Goal: Find specific page/section: Find specific page/section

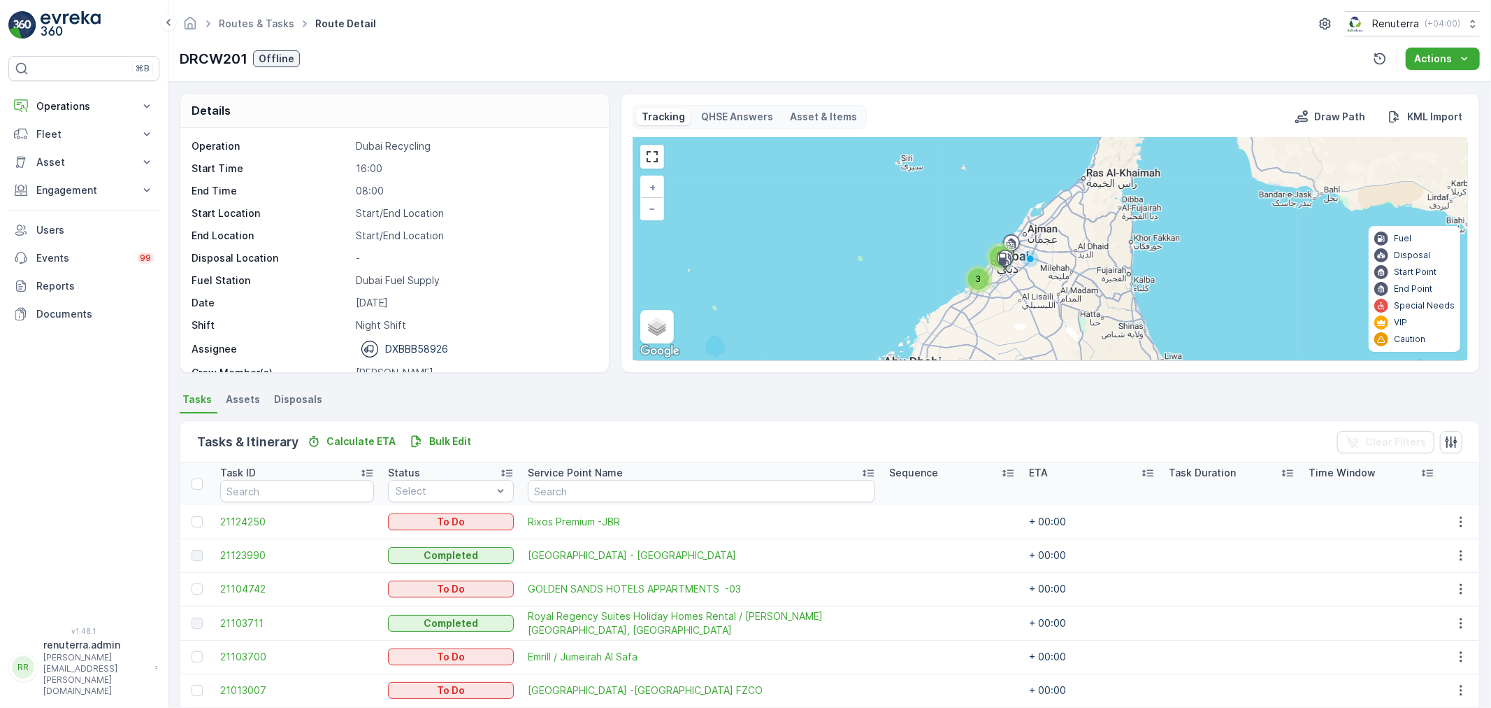
drag, startPoint x: 451, startPoint y: 52, endPoint x: 451, endPoint y: 45, distance: 7.7
click at [451, 49] on div "DRCW201 Offline Actions" at bounding box center [830, 59] width 1300 height 22
drag, startPoint x: 527, startPoint y: 64, endPoint x: 572, endPoint y: 8, distance: 71.6
click at [540, 57] on div "DRCW201 Offline Actions" at bounding box center [830, 59] width 1300 height 22
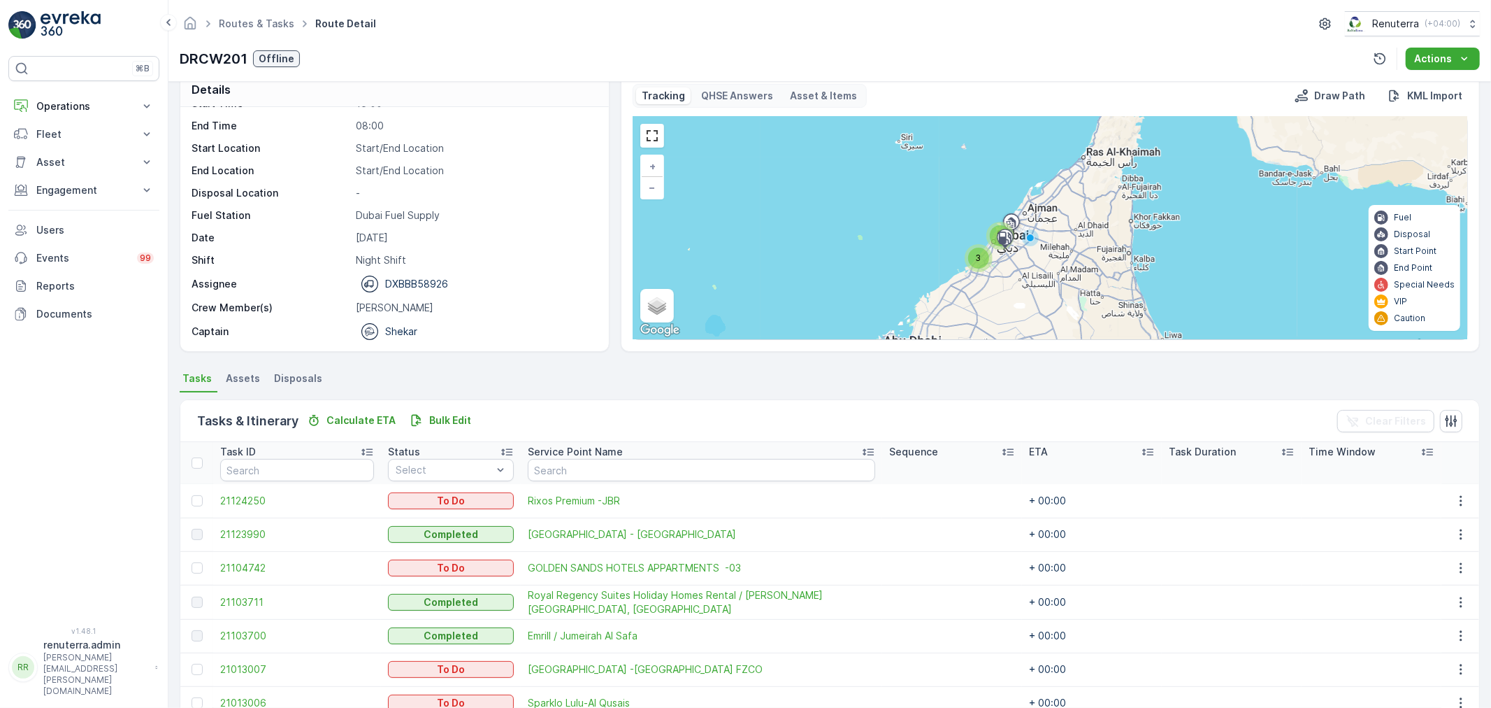
scroll to position [226, 0]
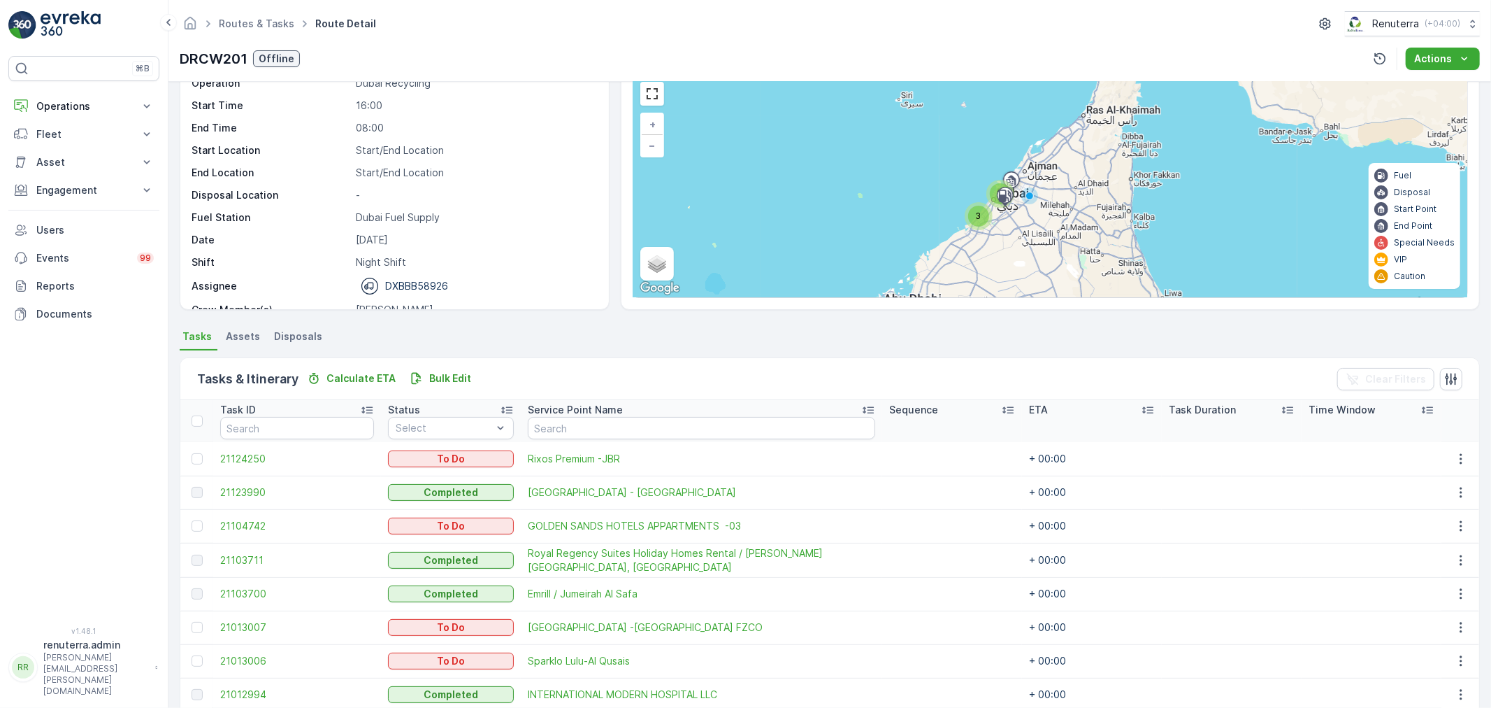
scroll to position [226, 0]
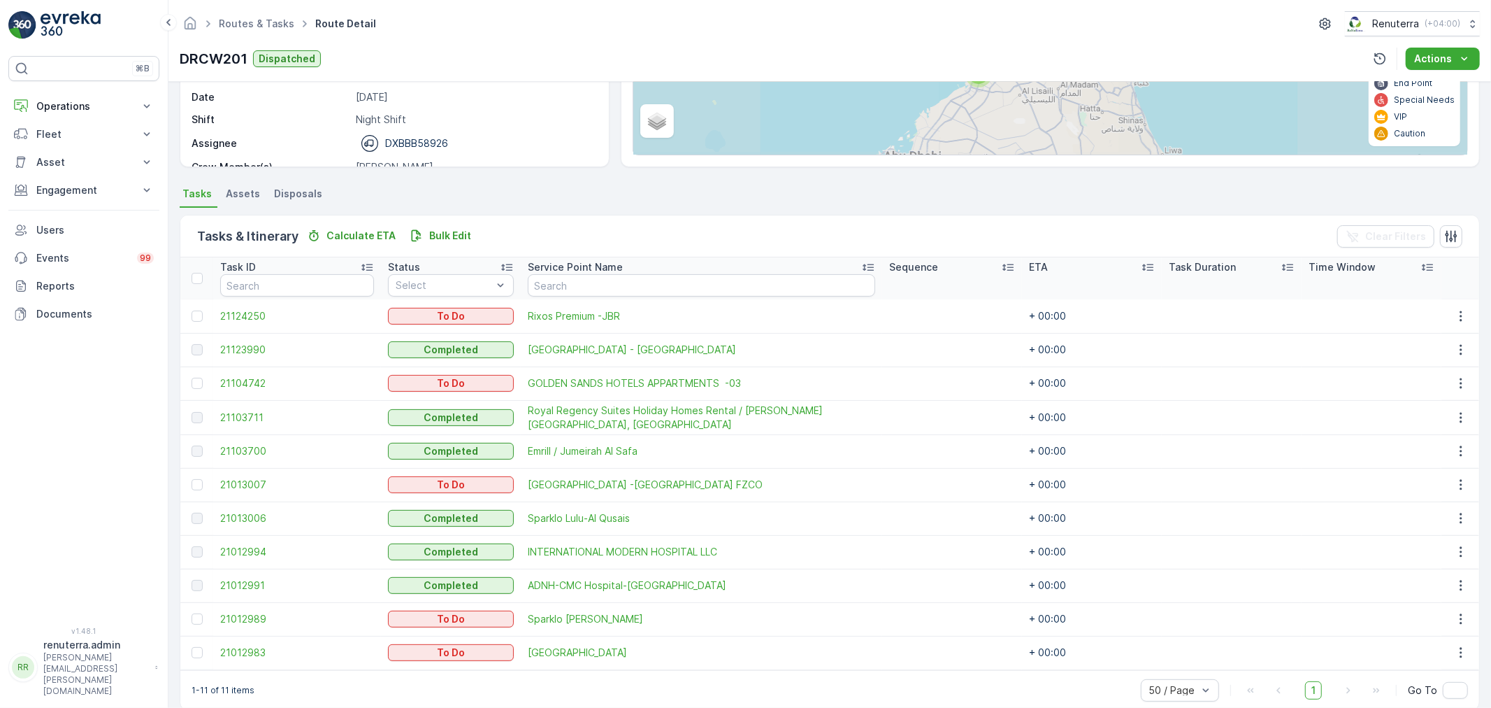
scroll to position [226, 0]
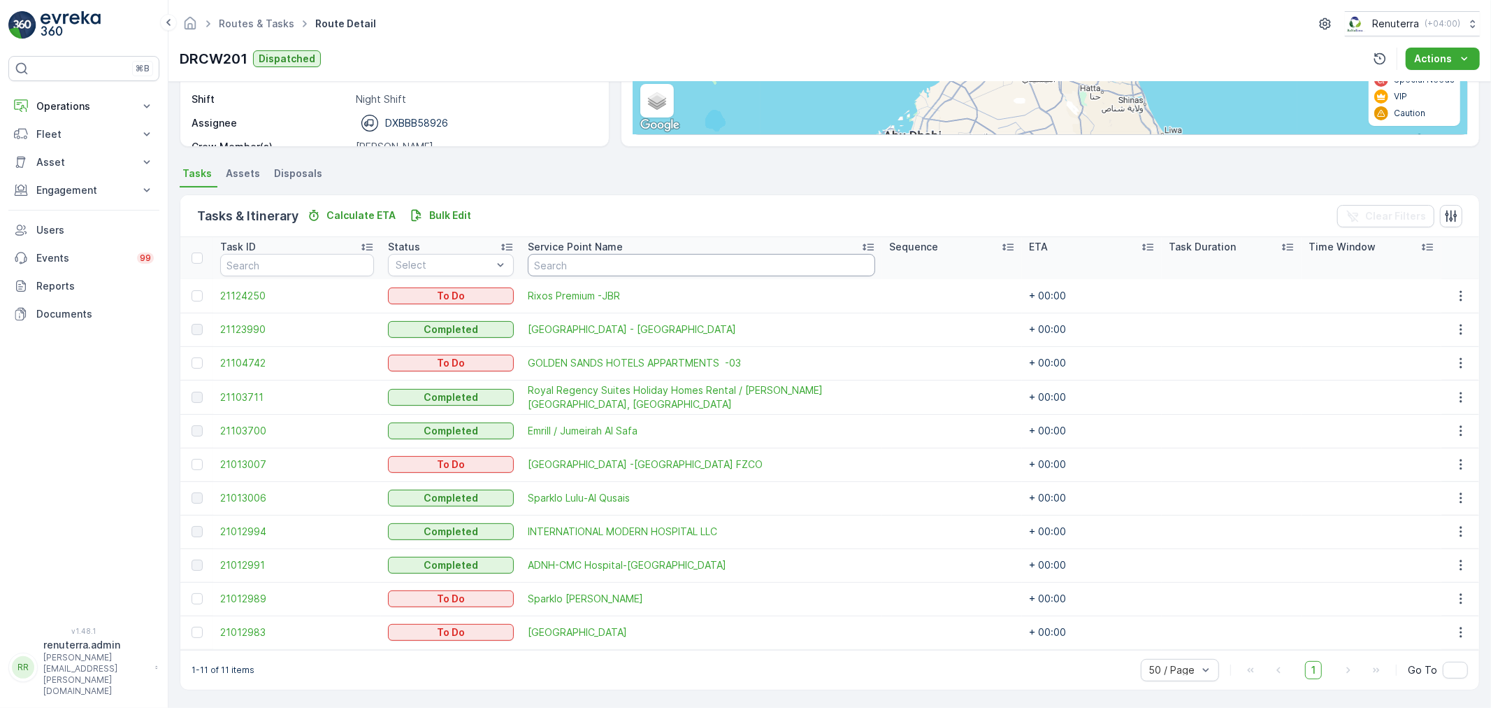
click at [589, 256] on input "text" at bounding box center [701, 265] width 347 height 22
type input "can"
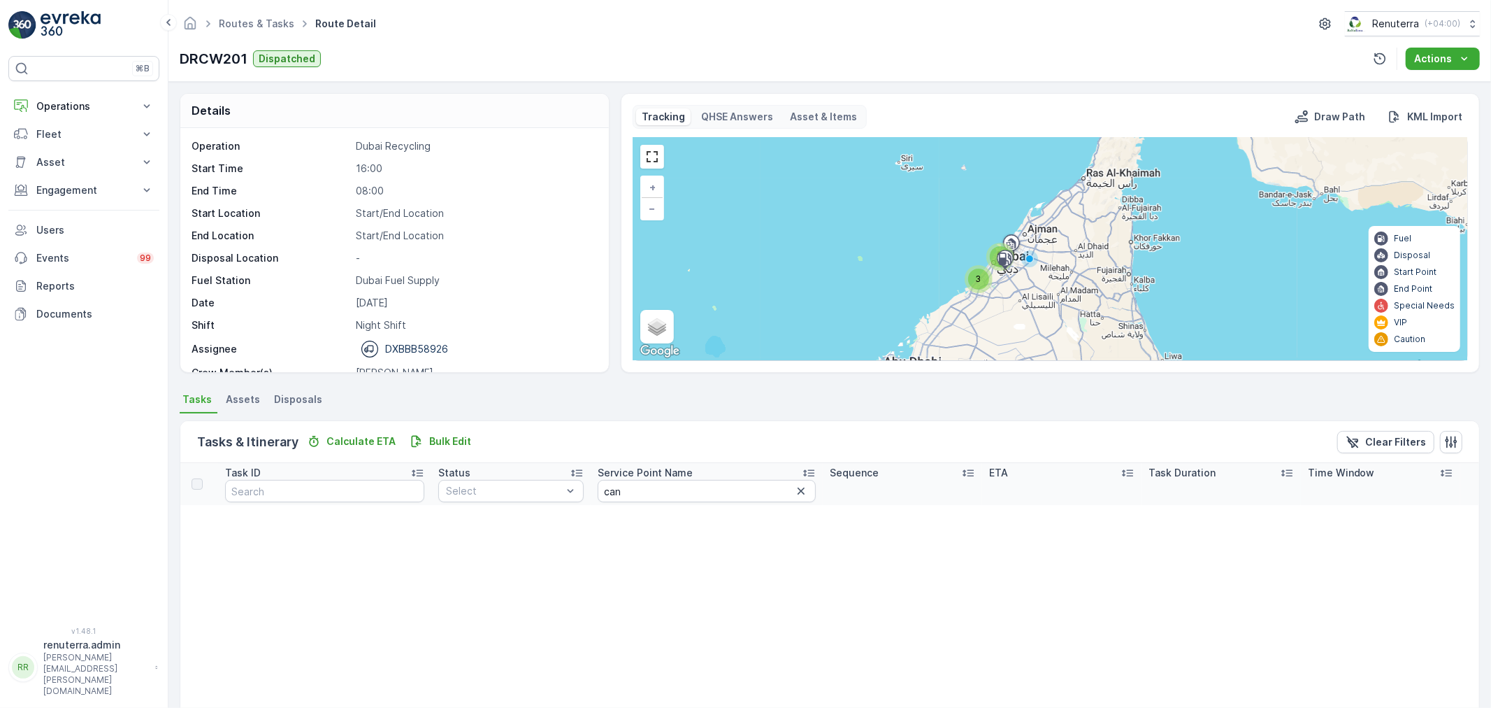
scroll to position [44, 0]
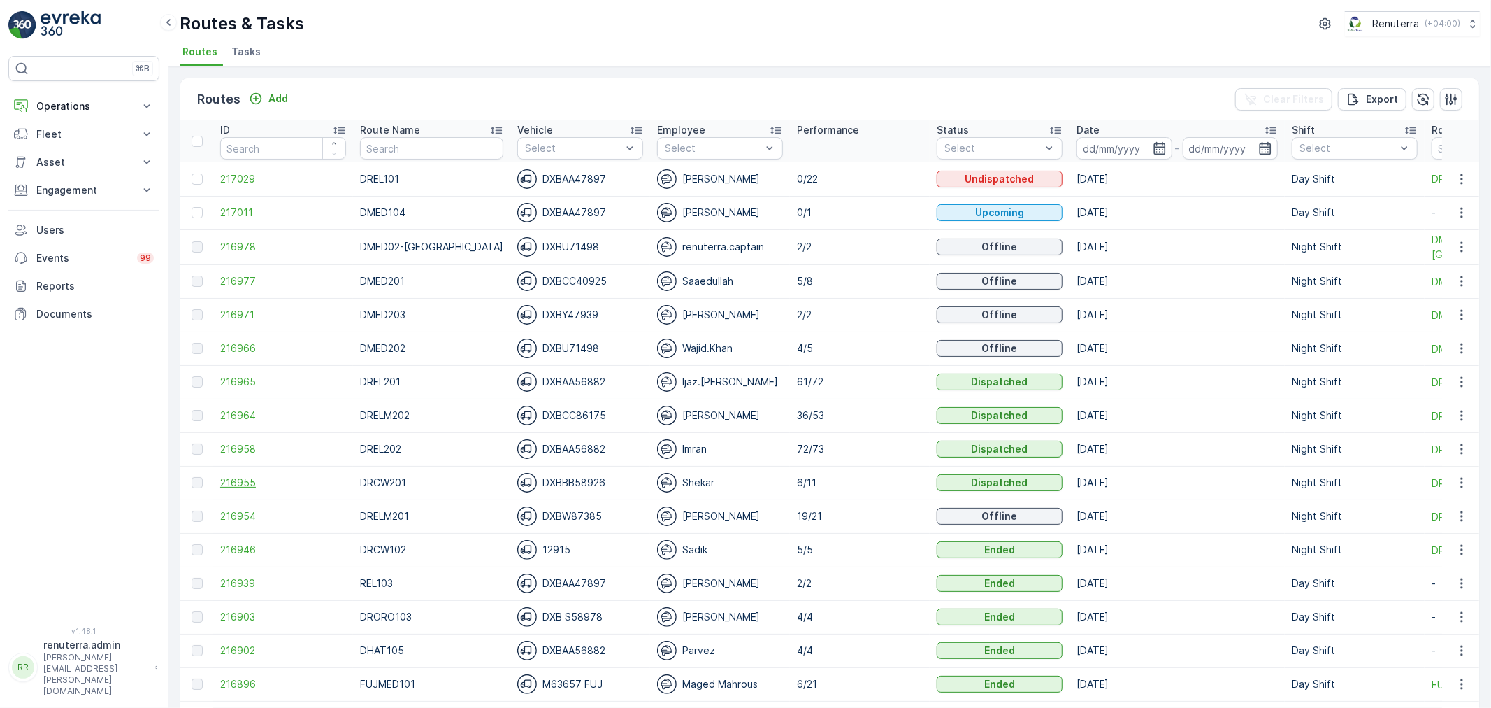
click at [241, 485] on span "216955" at bounding box center [283, 482] width 126 height 14
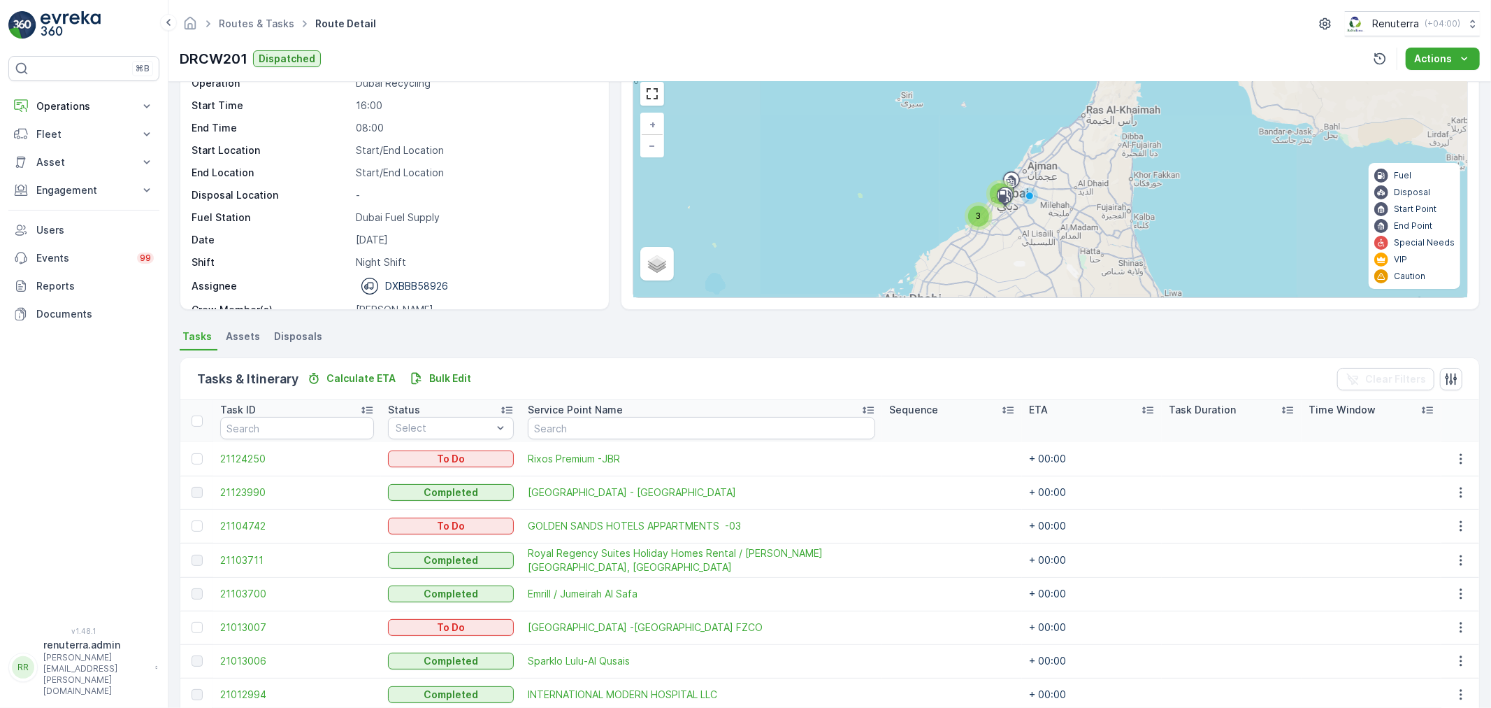
scroll to position [226, 0]
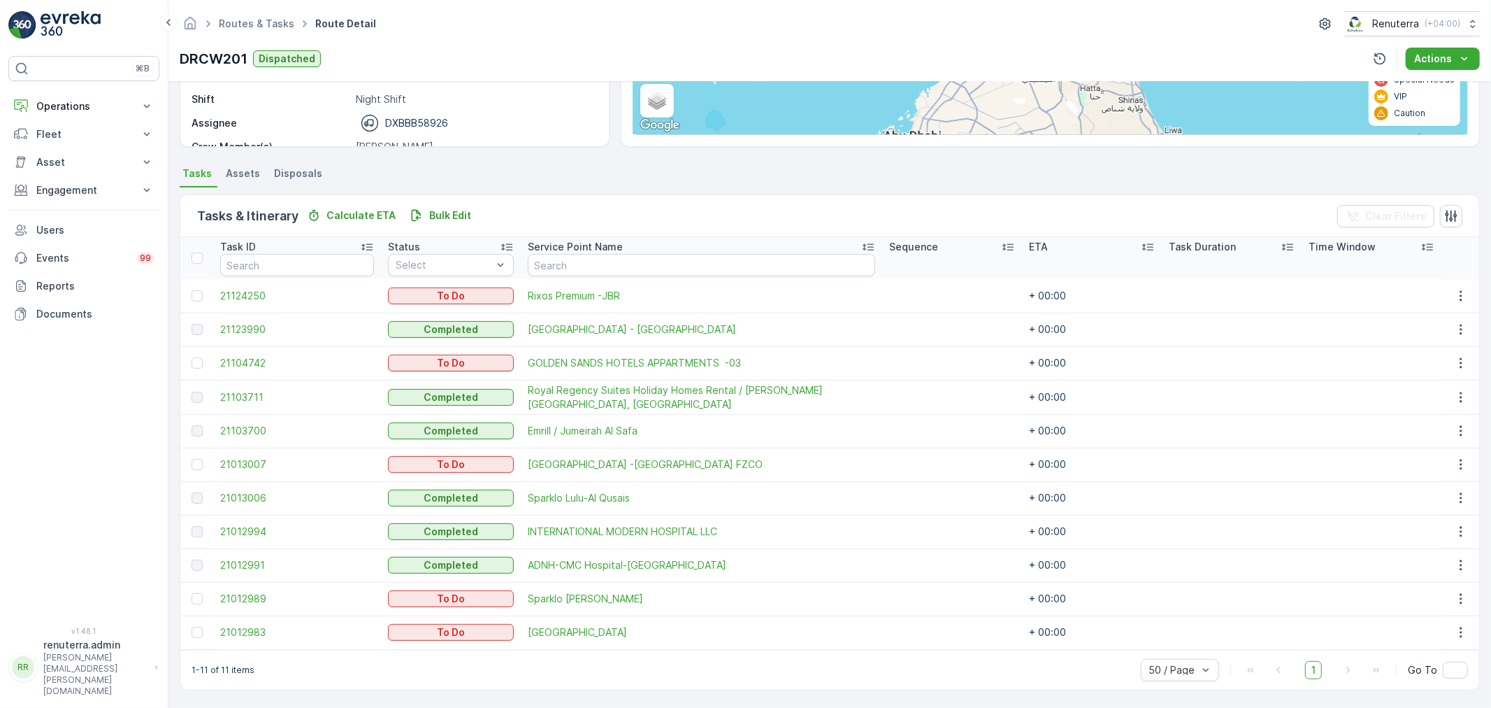
drag, startPoint x: 459, startPoint y: 268, endPoint x: 455, endPoint y: 277, distance: 9.1
click at [459, 268] on div at bounding box center [443, 264] width 99 height 11
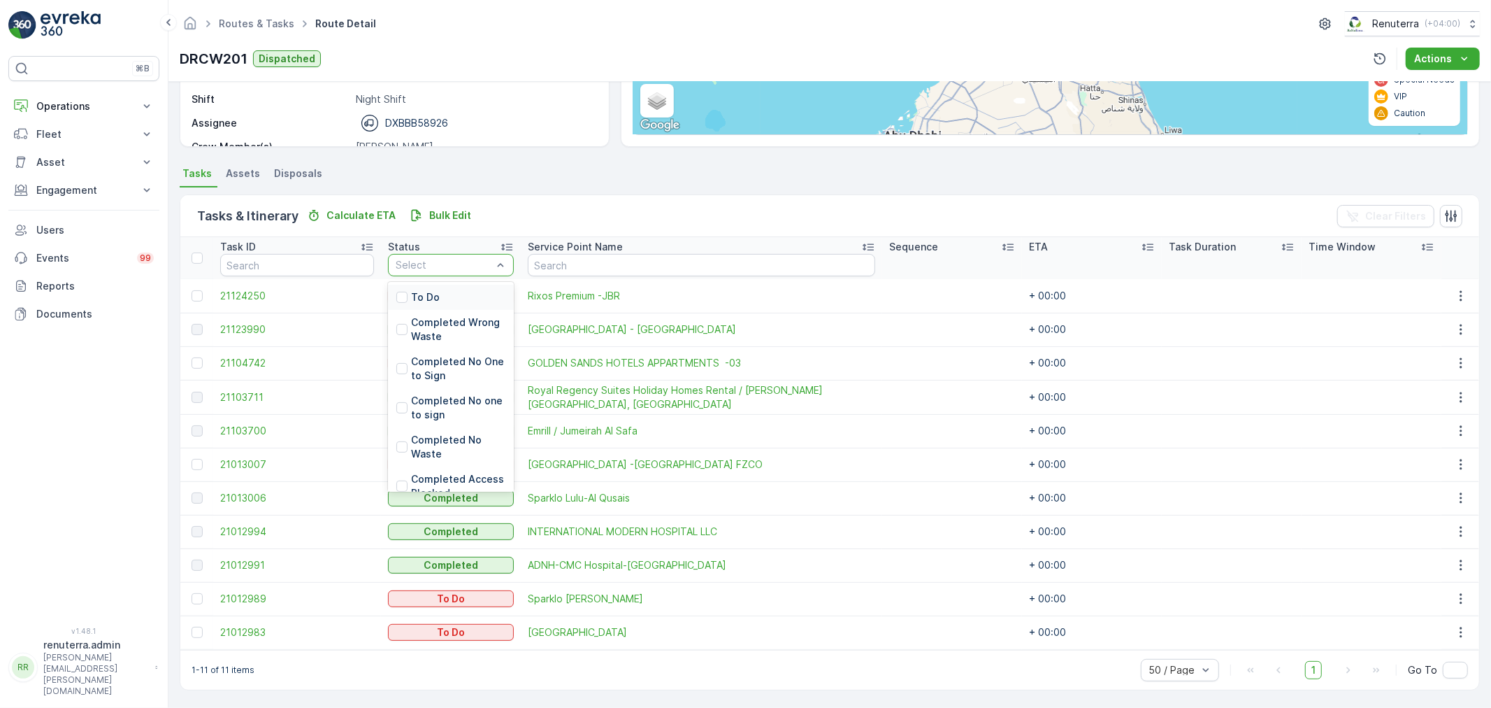
click at [452, 298] on div "To Do" at bounding box center [451, 297] width 126 height 25
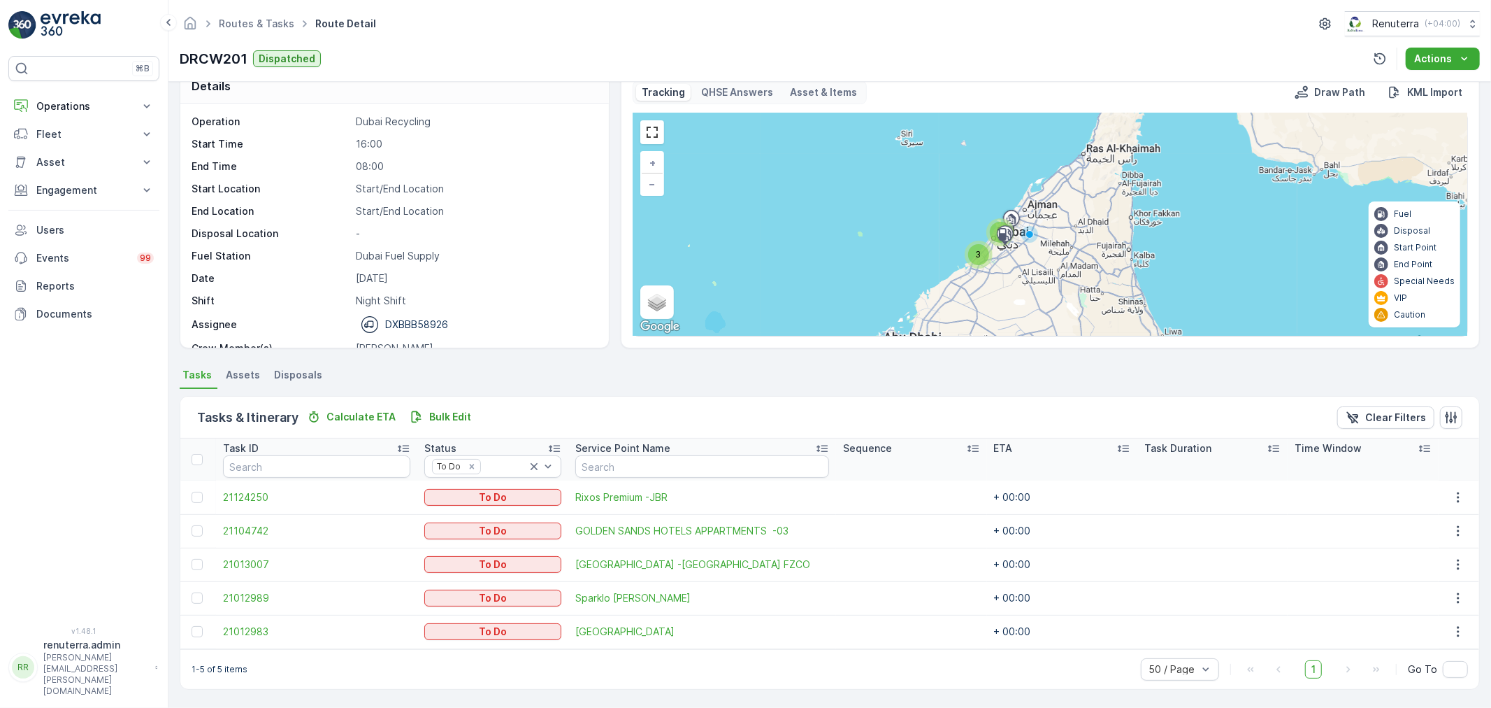
scroll to position [24, 0]
